Goal: Check status: Check status

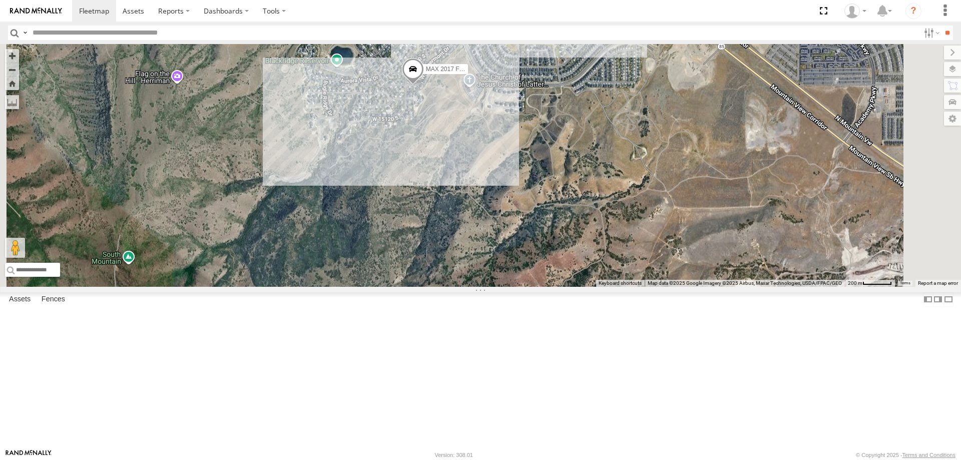
click at [0, 0] on span "Roadmap" at bounding box center [0, 0] width 0 height 0
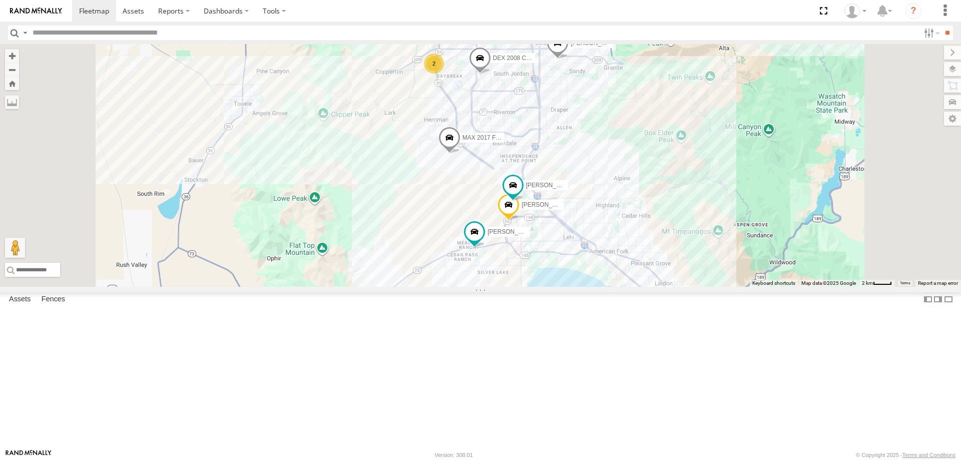
drag, startPoint x: 586, startPoint y: 249, endPoint x: 578, endPoint y: 274, distance: 26.1
click at [580, 273] on div "MAX 2017 F150 2 [PERSON_NAME] 2020 F350 GT2 [PERSON_NAME] 2017 E350 GT1 [PERSON…" at bounding box center [480, 165] width 961 height 243
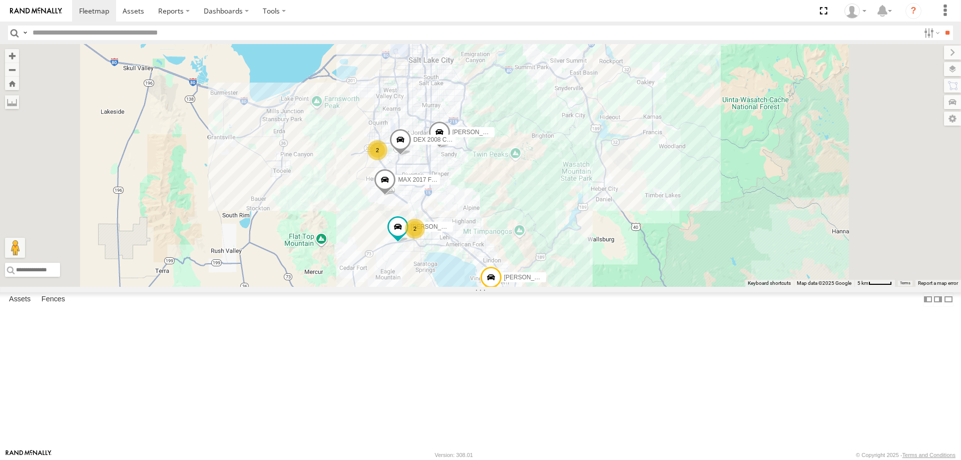
drag, startPoint x: 637, startPoint y: 299, endPoint x: 611, endPoint y: 257, distance: 49.4
click at [612, 258] on div "MAX 2017 F150 [PERSON_NAME] 2017 E350 GT1 JARED -2017 F150 [PERSON_NAME]- 2022 …" at bounding box center [480, 165] width 961 height 243
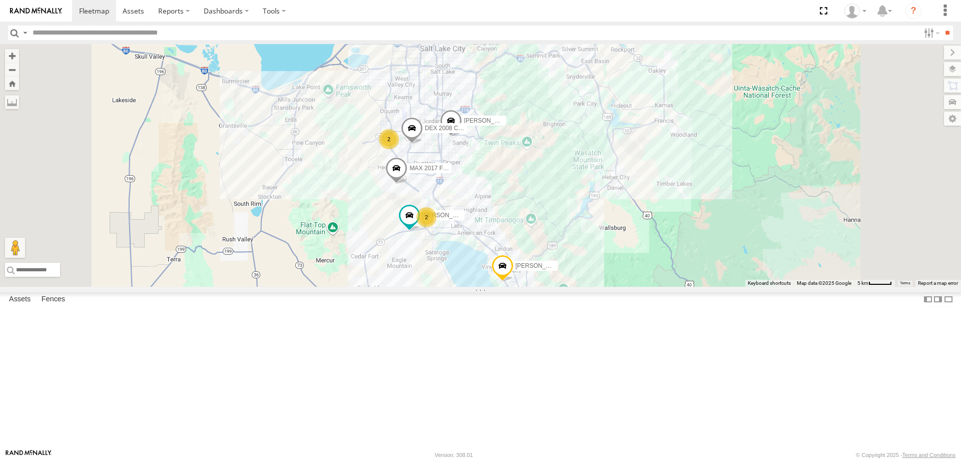
click at [597, 269] on span "[PERSON_NAME] -2017 F150" at bounding box center [557, 265] width 82 height 7
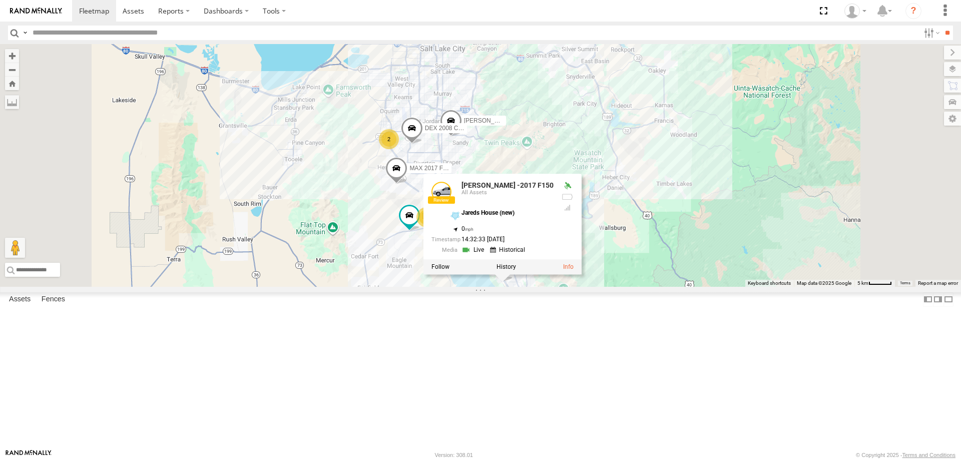
click at [708, 231] on div "MAX 2017 F150 [PERSON_NAME] 2017 E350 GT1 [PERSON_NAME] -2017 F150 [PERSON_NAME…" at bounding box center [480, 165] width 961 height 243
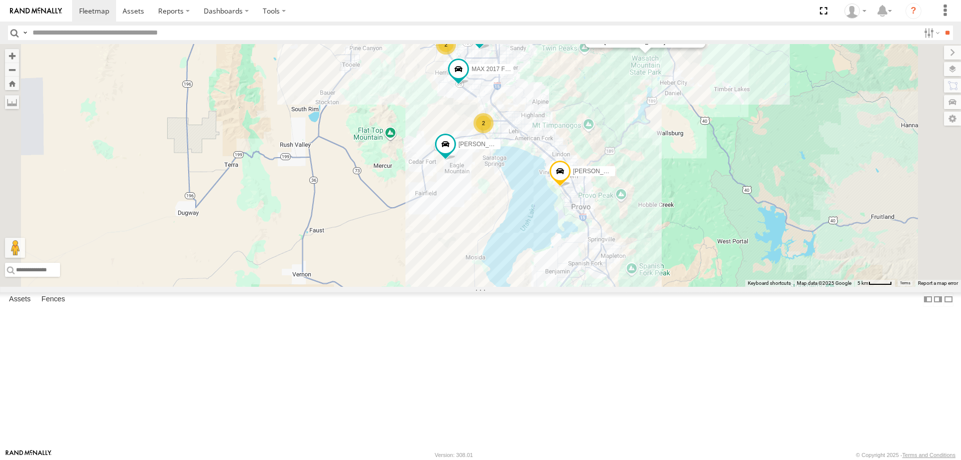
drag, startPoint x: 757, startPoint y: 206, endPoint x: 687, endPoint y: 224, distance: 72.8
click at [688, 224] on div "[PERSON_NAME] 2020 F350 GT2 MAX 2017 F150 2 [PERSON_NAME] 2017 E350 GT1 2 JARED…" at bounding box center [480, 165] width 961 height 243
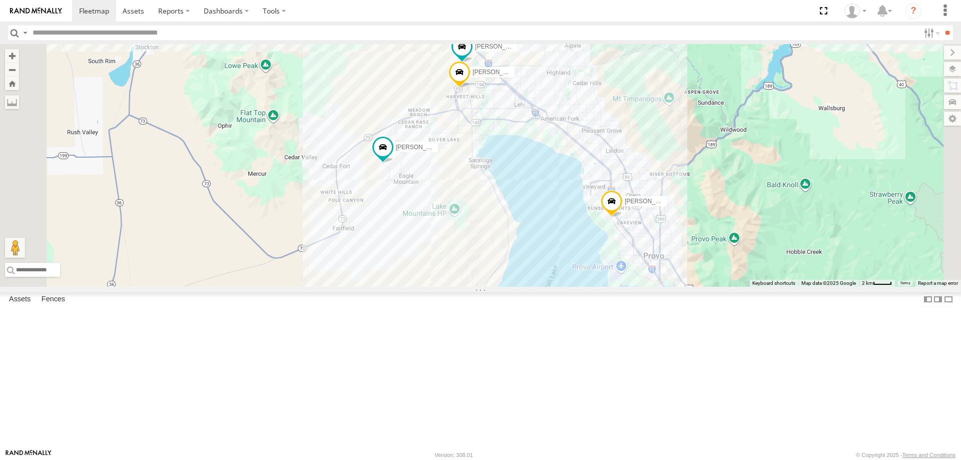
drag, startPoint x: 619, startPoint y: 219, endPoint x: 624, endPoint y: 252, distance: 34.0
click at [624, 252] on div "[PERSON_NAME] 2020 F350 GT2 MAX 2017 F150 [PERSON_NAME] 2017 E350 GT1 [PERSON_N…" at bounding box center [480, 165] width 961 height 243
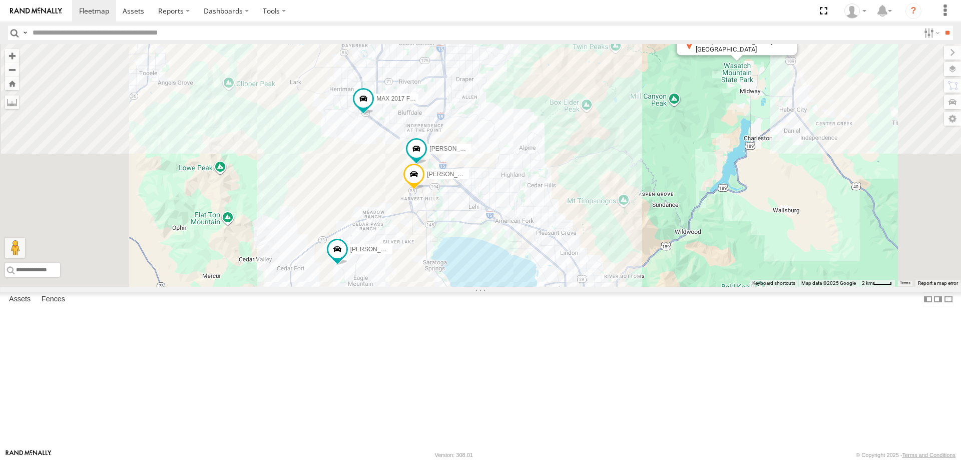
drag, startPoint x: 623, startPoint y: 140, endPoint x: 663, endPoint y: 184, distance: 58.8
click at [661, 183] on div "[PERSON_NAME] 2020 F350 GT2 MAX 2017 F150 [PERSON_NAME] 2017 E350 GT1 [PERSON_N…" at bounding box center [480, 165] width 961 height 243
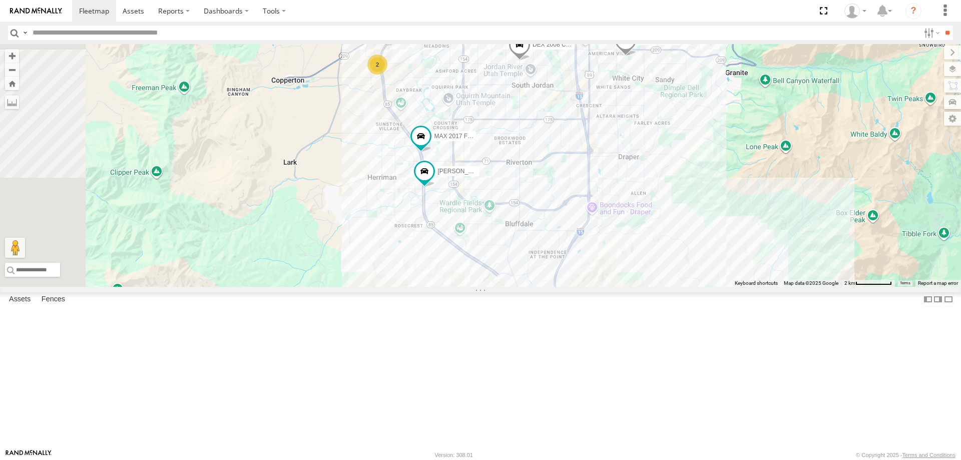
drag, startPoint x: 576, startPoint y: 243, endPoint x: 591, endPoint y: 301, distance: 59.5
click at [591, 287] on div "[PERSON_NAME] 2020 F350 GT2 [PERSON_NAME] 2017 E350 GT1 [PERSON_NAME] -2023 F15…" at bounding box center [480, 165] width 961 height 243
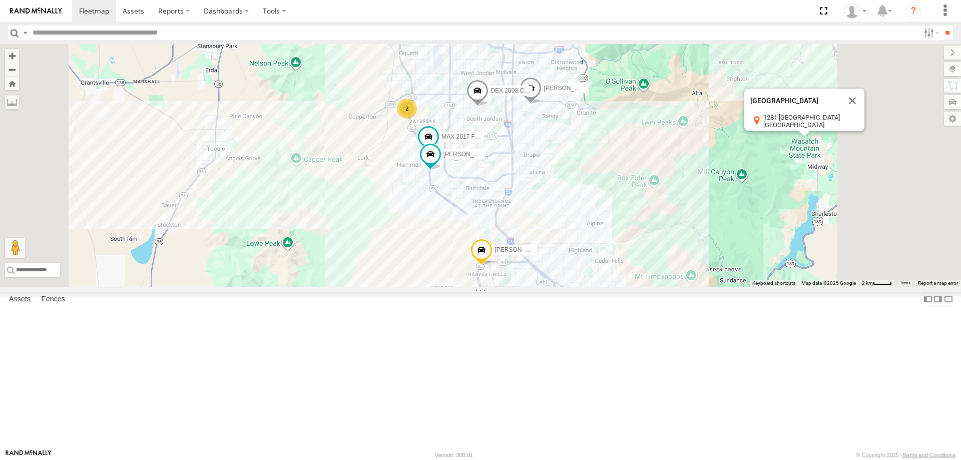
drag, startPoint x: 683, startPoint y: 270, endPoint x: 590, endPoint y: 224, distance: 103.9
click at [592, 225] on div "[PERSON_NAME] 2020 F350 GT2 [PERSON_NAME] 2017 E350 GT1 [PERSON_NAME] -2023 F15…" at bounding box center [480, 165] width 961 height 243
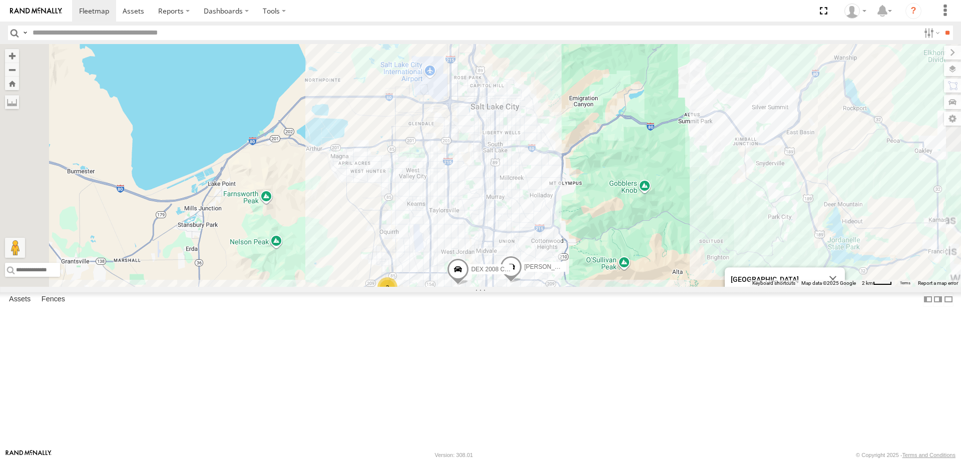
drag, startPoint x: 517, startPoint y: 178, endPoint x: 566, endPoint y: 385, distance: 213.1
click at [510, 303] on span "[PERSON_NAME] 2016 Chevy 3500" at bounding box center [460, 299] width 98 height 7
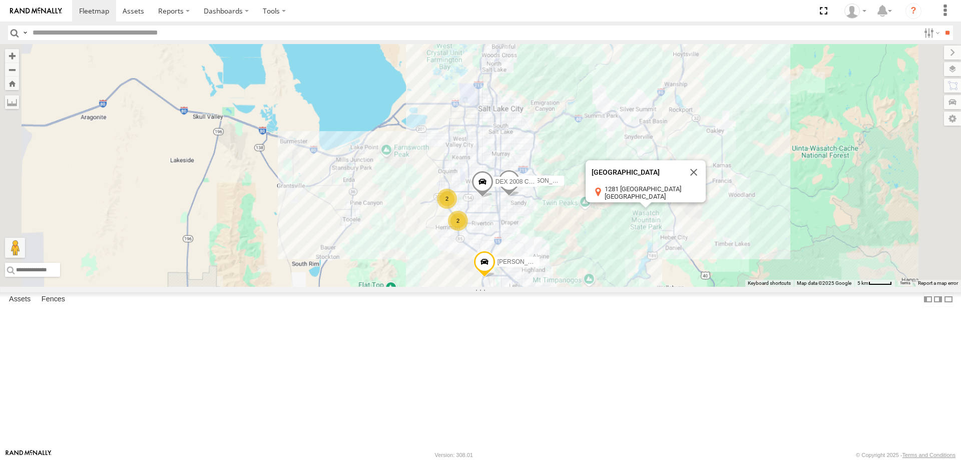
drag, startPoint x: 632, startPoint y: 149, endPoint x: 641, endPoint y: 199, distance: 50.9
click at [641, 199] on div "[PERSON_NAME] 2020 F350 GT2 [PERSON_NAME] 2017 E350 GT1 [PERSON_NAME] -2023 F15…" at bounding box center [480, 165] width 961 height 243
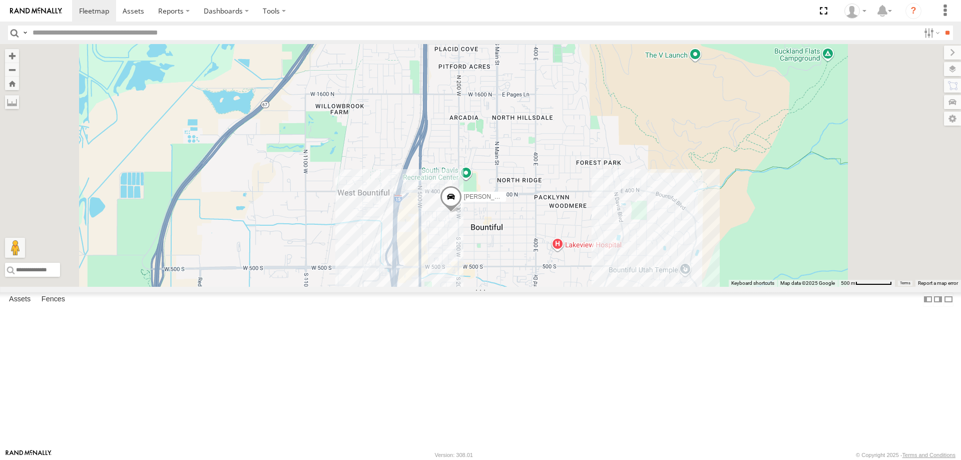
click at [546, 200] on span "[PERSON_NAME]- 2022 F150" at bounding box center [505, 196] width 82 height 7
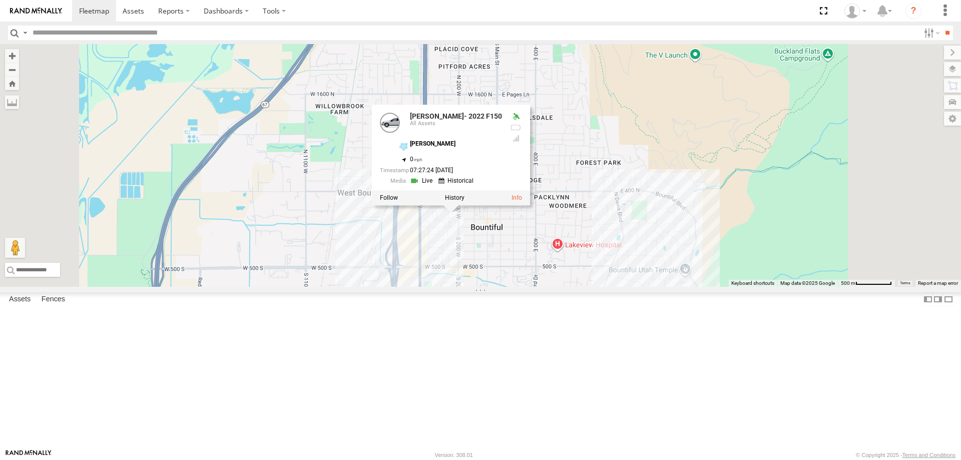
click at [699, 219] on div "[PERSON_NAME] 2020 F350 GT2 [PERSON_NAME] 2017 E350 GT1 [PERSON_NAME] -2023 F15…" at bounding box center [480, 165] width 961 height 243
